Goal: Task Accomplishment & Management: Manage account settings

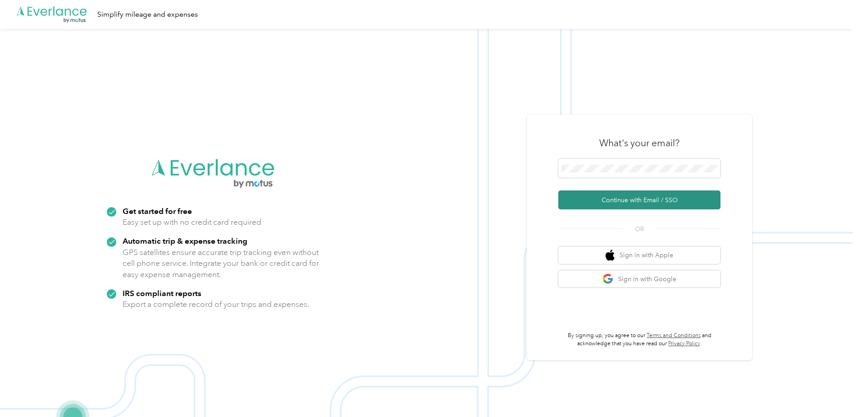
click at [626, 202] on button "Continue with Email / SSO" at bounding box center [640, 199] width 162 height 19
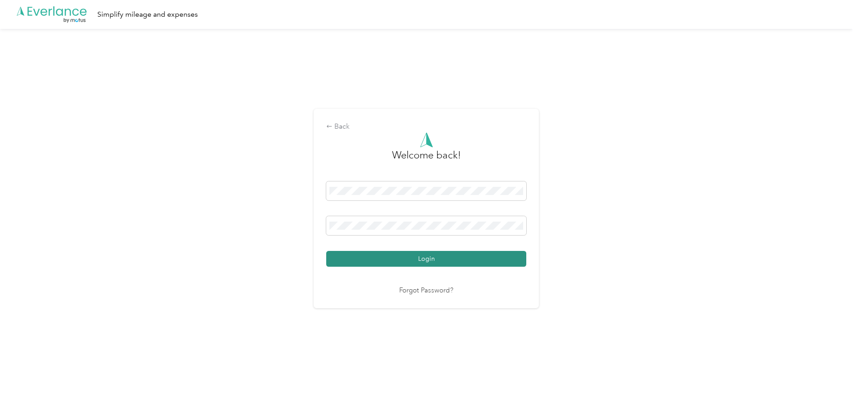
click at [426, 261] on button "Login" at bounding box center [426, 259] width 200 height 16
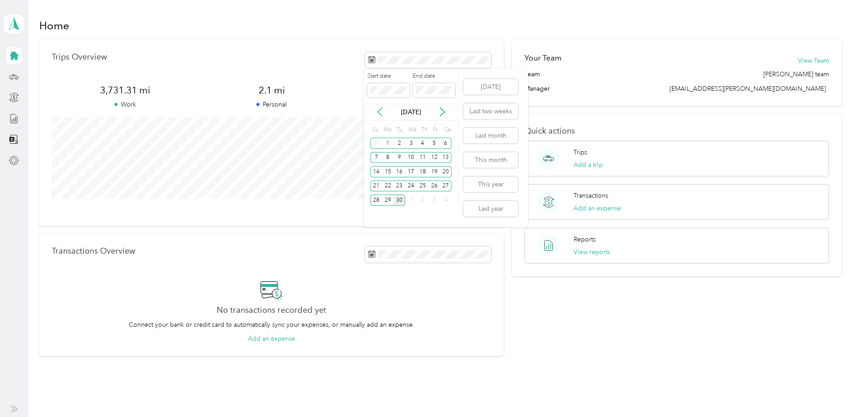
click at [381, 114] on icon at bounding box center [379, 111] width 9 height 9
click at [434, 173] on div "15" at bounding box center [435, 171] width 12 height 11
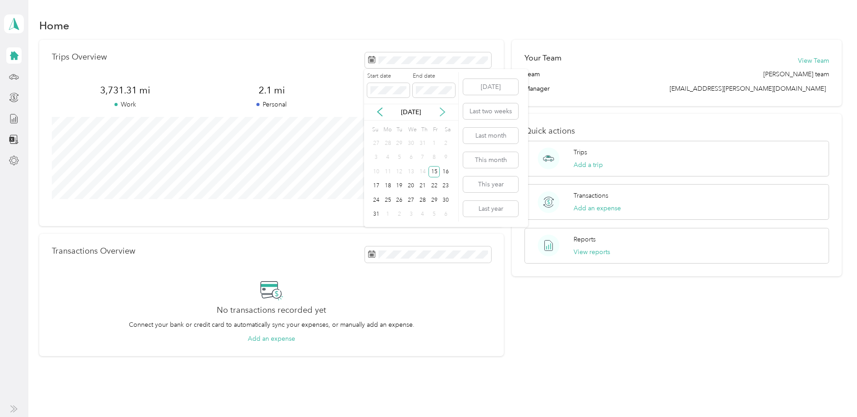
click at [440, 113] on icon at bounding box center [442, 111] width 9 height 9
click at [379, 173] on div "14" at bounding box center [377, 171] width 12 height 11
click at [385, 174] on div "15" at bounding box center [388, 171] width 12 height 11
click at [402, 201] on div "30" at bounding box center [400, 199] width 12 height 11
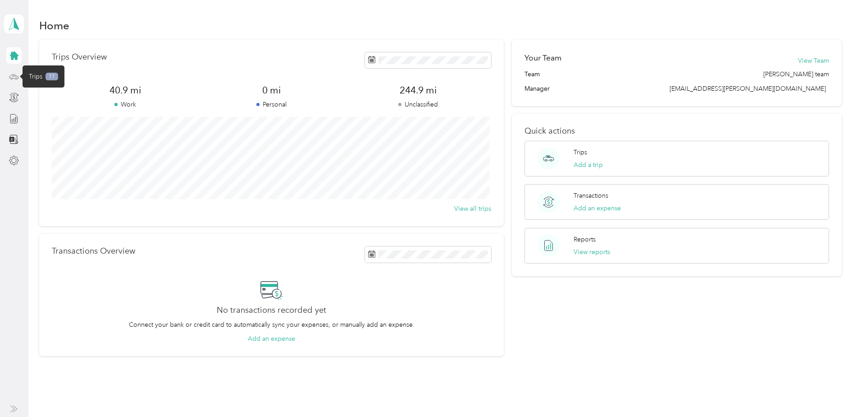
click at [14, 81] on icon at bounding box center [14, 77] width 10 height 10
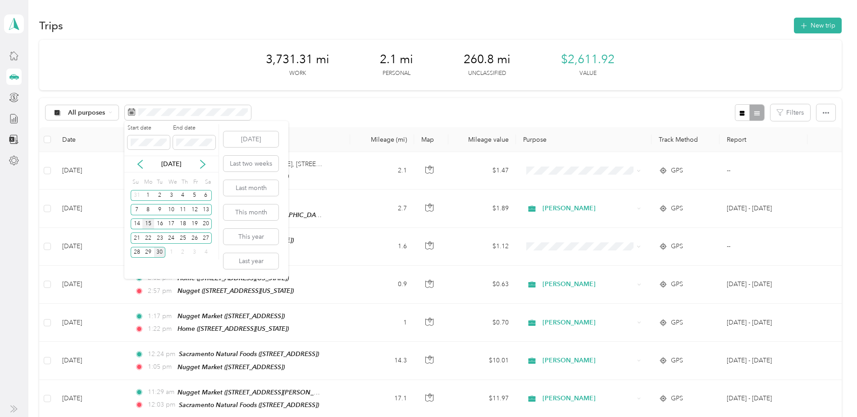
click at [148, 223] on div "15" at bounding box center [148, 223] width 12 height 11
click at [164, 251] on div "30" at bounding box center [160, 252] width 12 height 11
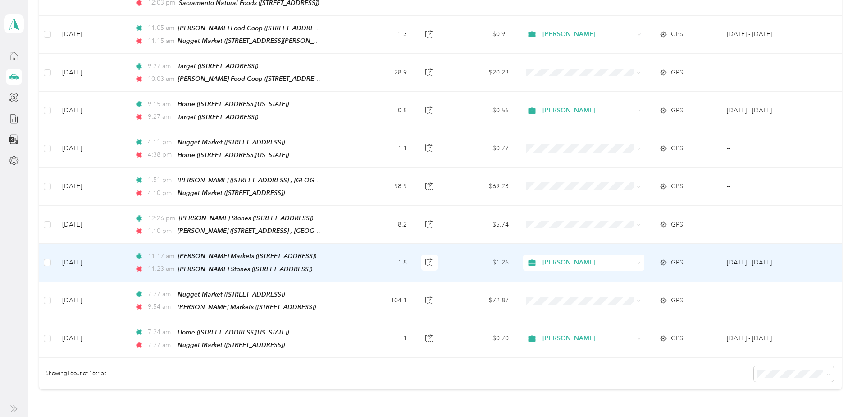
scroll to position [485, 0]
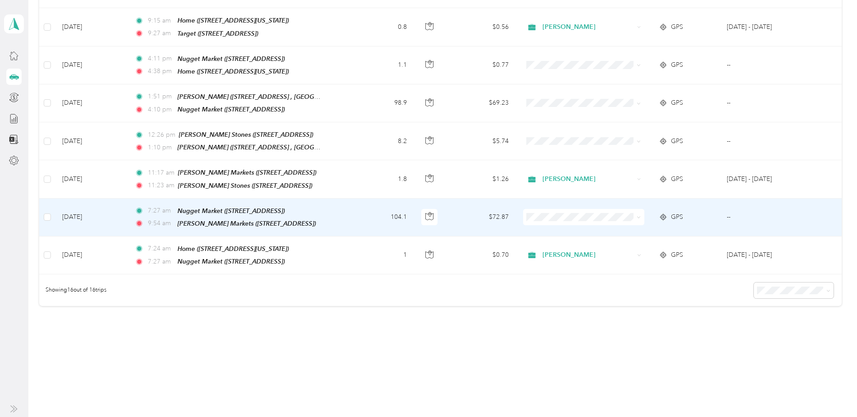
click at [641, 209] on span at bounding box center [583, 217] width 121 height 16
click at [637, 215] on icon at bounding box center [639, 217] width 4 height 4
click at [623, 214] on li "[PERSON_NAME]" at bounding box center [582, 221] width 121 height 16
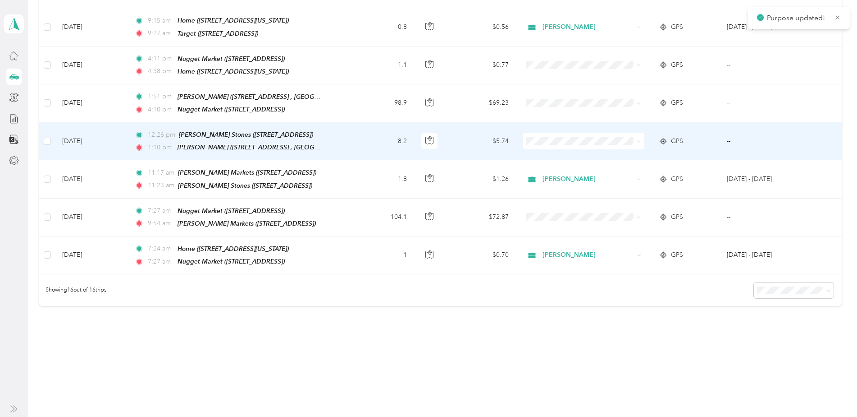
click at [635, 136] on span at bounding box center [637, 141] width 7 height 10
click at [605, 148] on li "[PERSON_NAME]" at bounding box center [582, 147] width 121 height 16
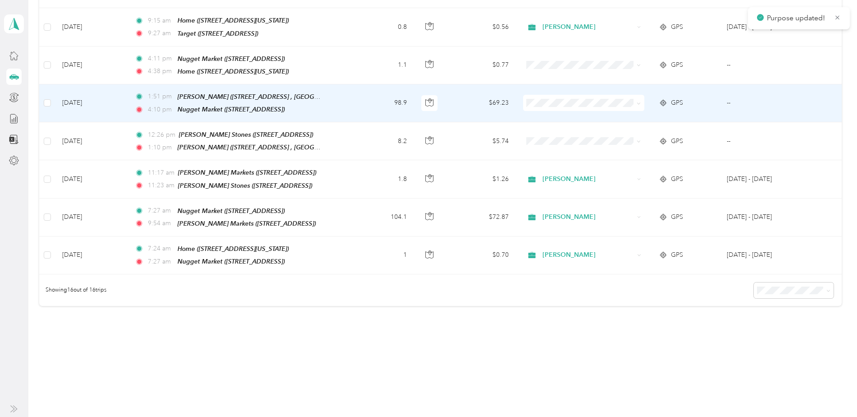
click at [637, 101] on icon at bounding box center [639, 103] width 4 height 4
click at [615, 106] on span "[PERSON_NAME]" at bounding box center [591, 109] width 92 height 9
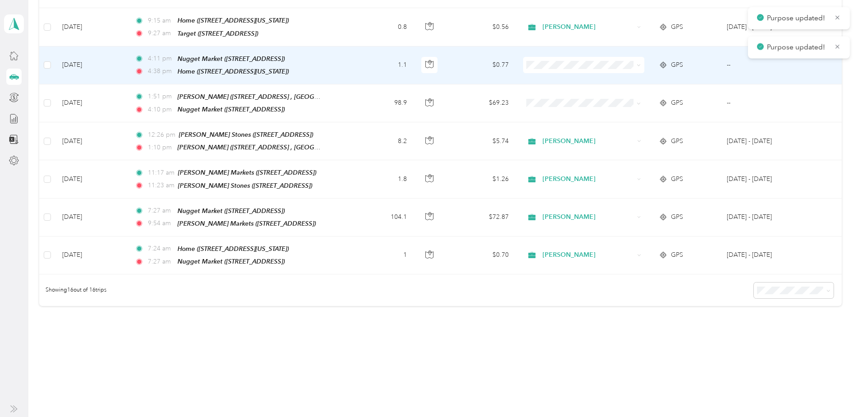
click at [637, 61] on span at bounding box center [639, 65] width 4 height 8
click at [622, 70] on span "[PERSON_NAME]" at bounding box center [591, 68] width 92 height 9
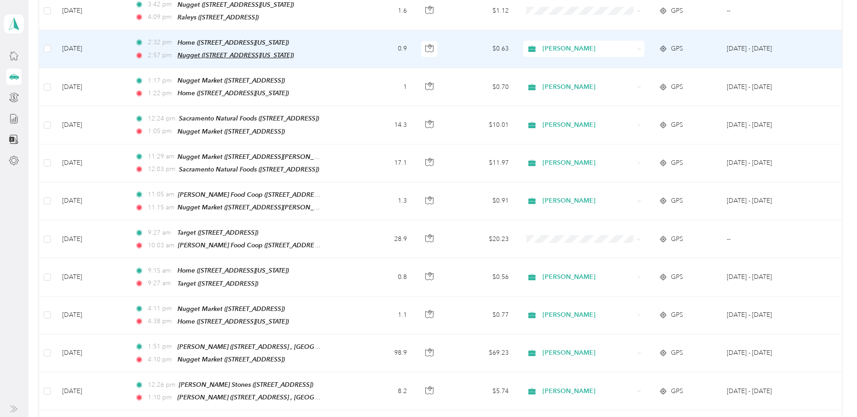
scroll to position [215, 0]
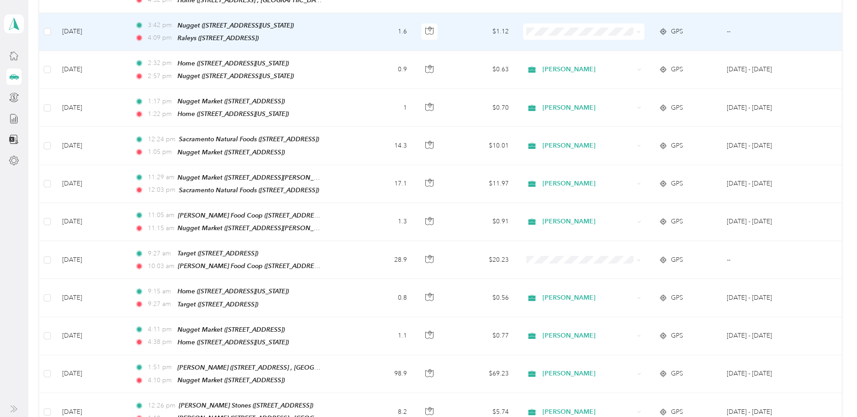
click at [637, 30] on icon at bounding box center [639, 32] width 4 height 4
click at [607, 49] on li "[PERSON_NAME]" at bounding box center [582, 45] width 121 height 16
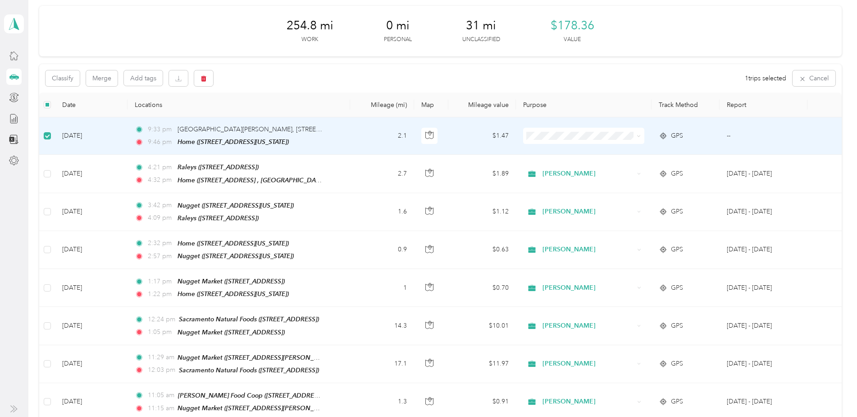
scroll to position [33, 0]
click at [206, 78] on icon "button" at bounding box center [204, 79] width 6 height 6
click at [266, 116] on button "Yes" at bounding box center [271, 116] width 18 height 14
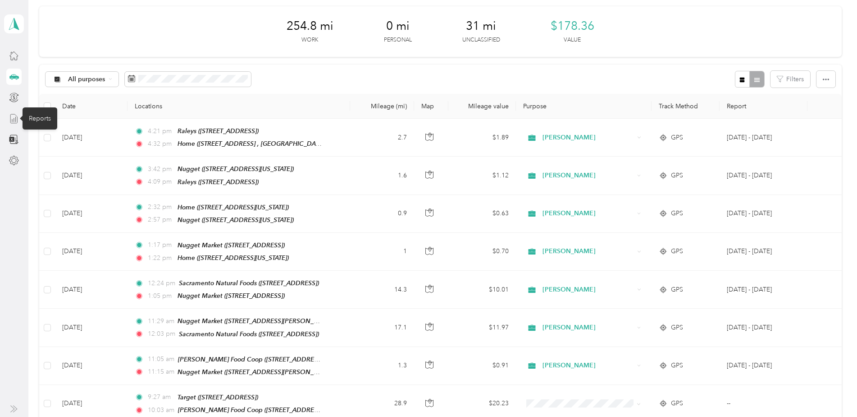
click at [14, 120] on line at bounding box center [14, 120] width 0 height 4
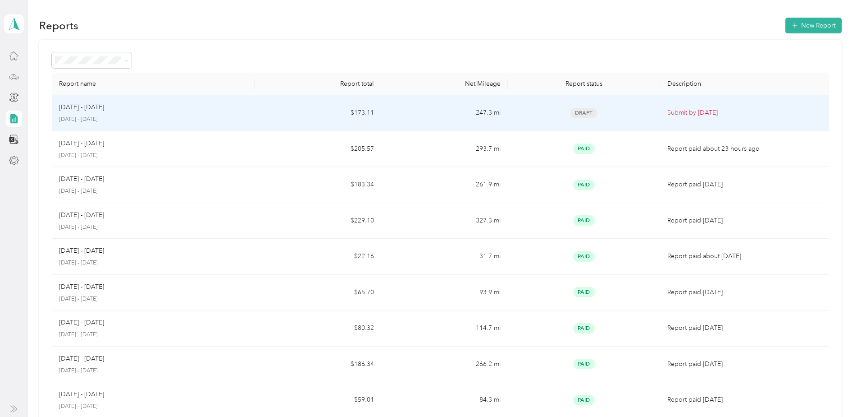
click at [129, 112] on div "[DATE] - [DATE] [DATE] - [DATE]" at bounding box center [153, 112] width 188 height 21
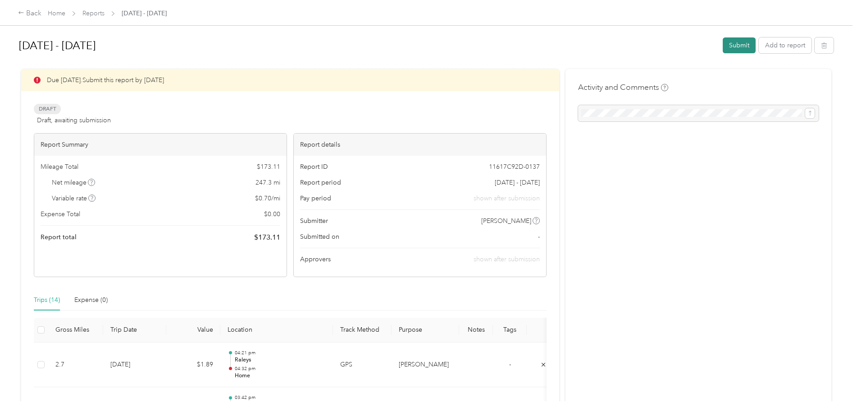
click at [736, 42] on button "Submit" at bounding box center [739, 45] width 33 height 16
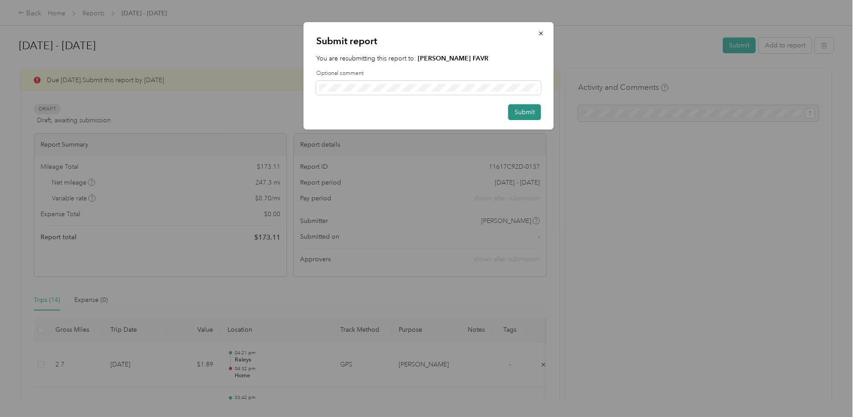
click at [531, 113] on button "Submit" at bounding box center [524, 112] width 33 height 16
